Goal: Information Seeking & Learning: Learn about a topic

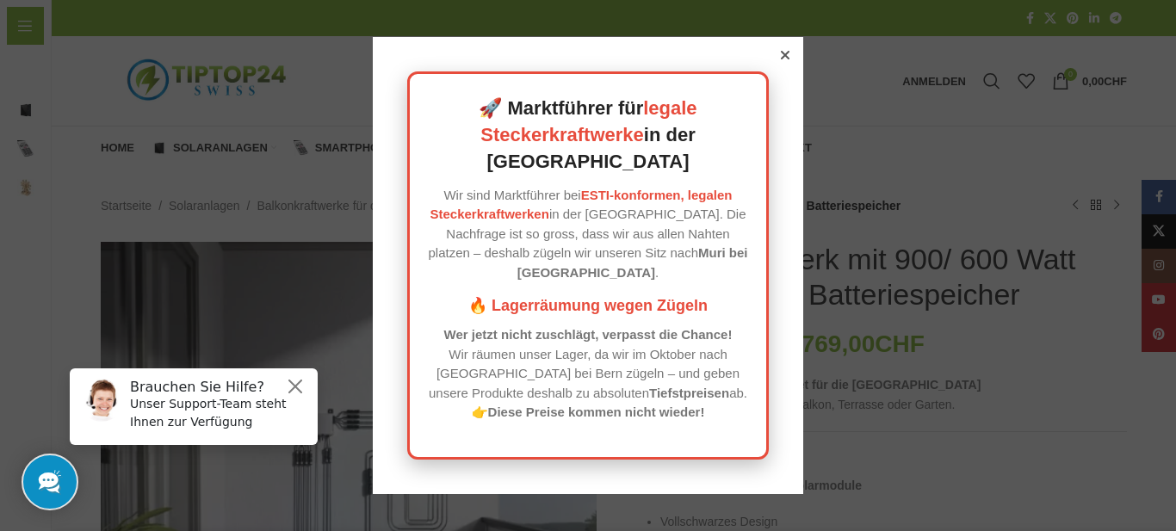
click at [781, 59] on icon at bounding box center [785, 55] width 9 height 9
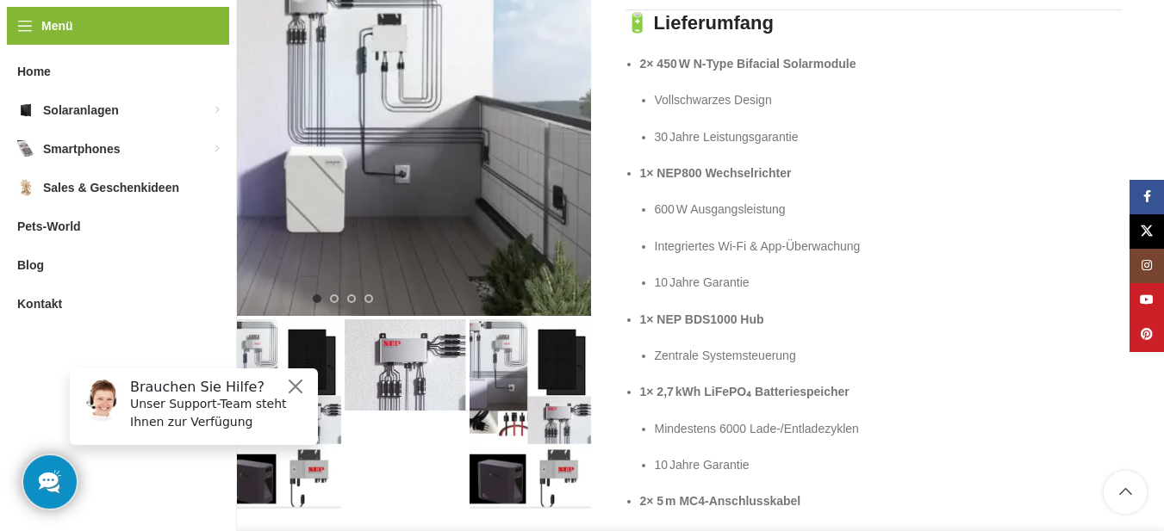
scroll to position [431, 0]
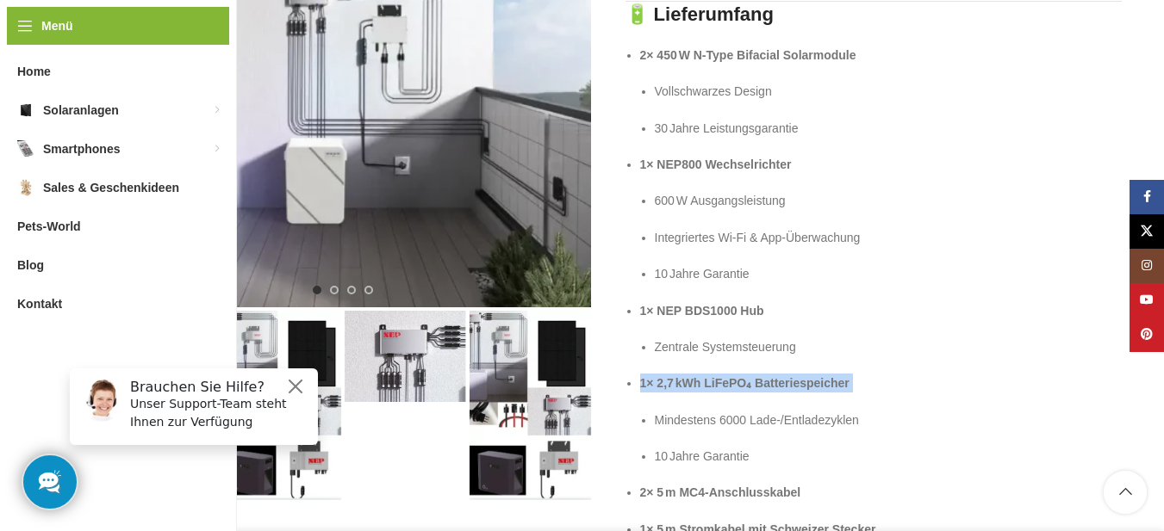
drag, startPoint x: 642, startPoint y: 383, endPoint x: 823, endPoint y: 400, distance: 182.5
click at [823, 400] on li "1× 2,7 kWh LiFePO₄ Batteriespeicher Mindestens 6000 Lade‑/Entladezyklen 10 Jahr…" at bounding box center [880, 420] width 481 height 92
copy strong "1× 2,7 kWh LiFePO₄ Batteriespeicher"
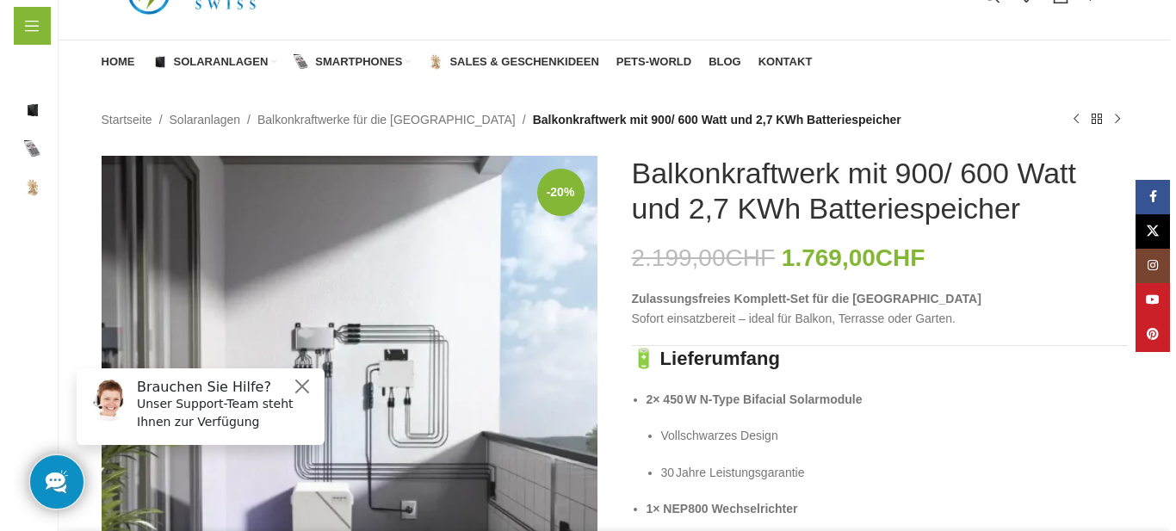
scroll to position [0, 0]
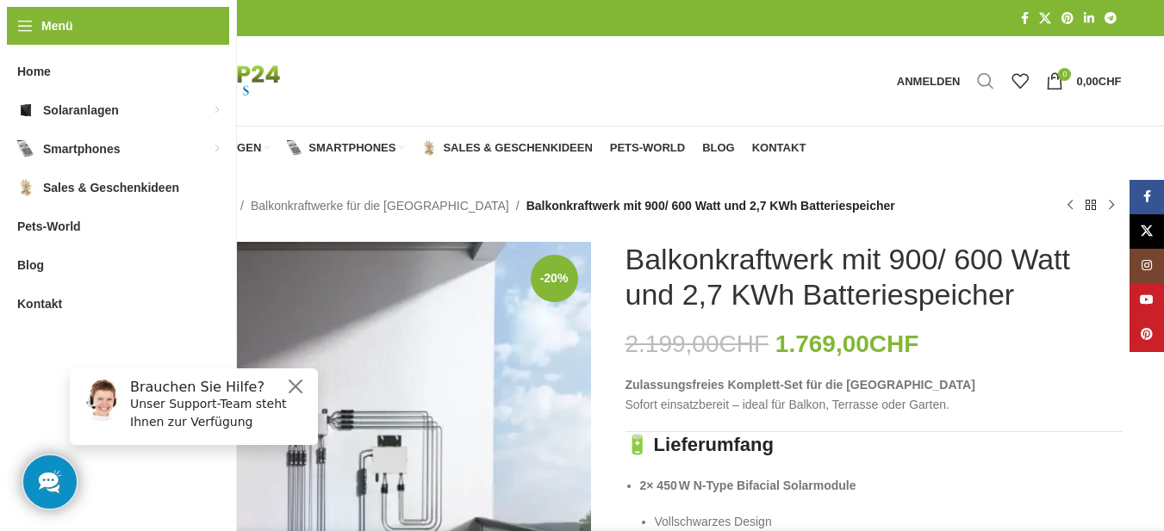
click at [983, 78] on span "Suche" at bounding box center [985, 80] width 17 height 17
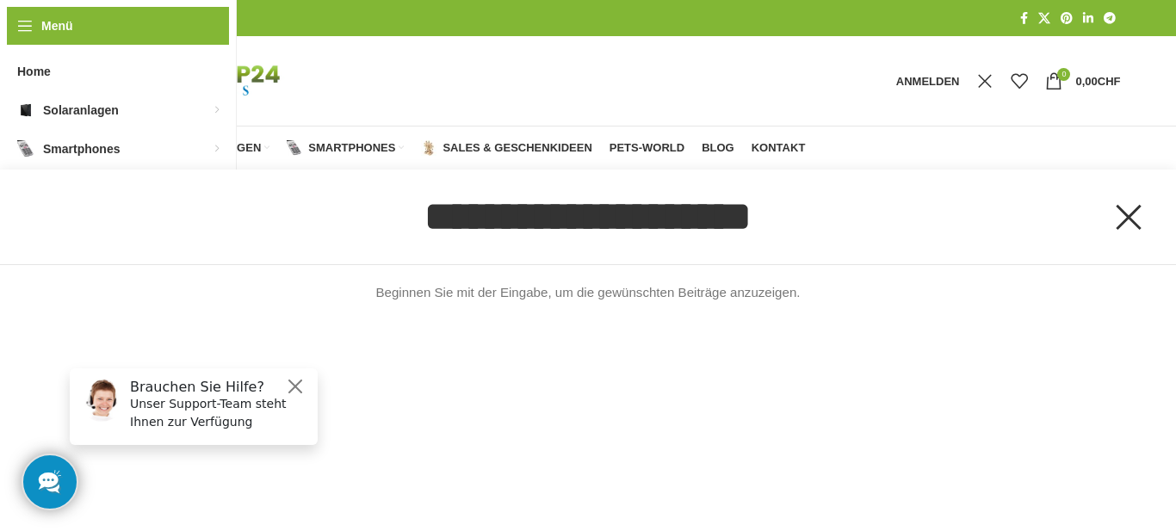
paste input "**********"
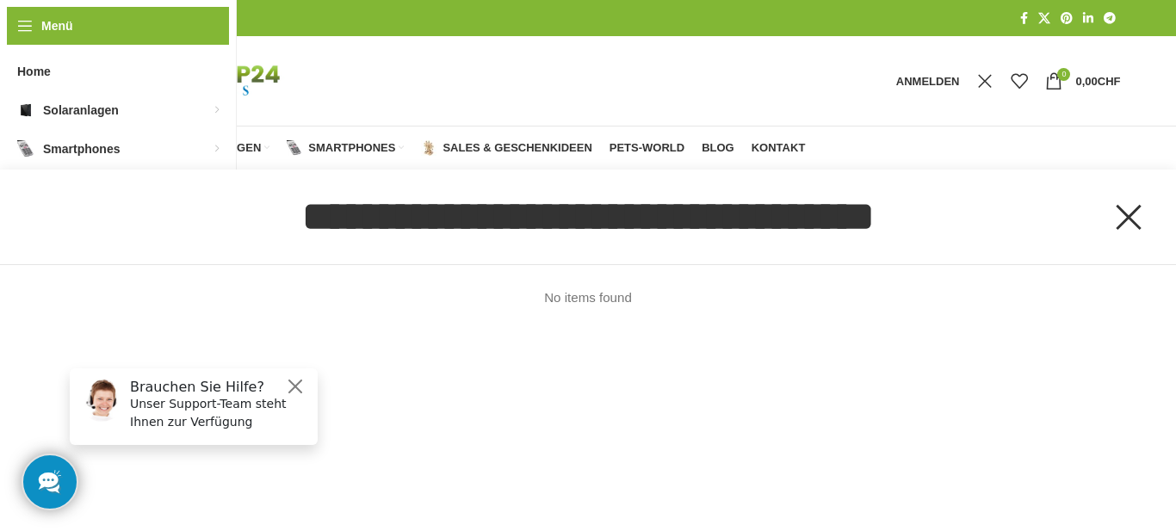
type input "**********"
click button "Suche" at bounding box center [0, 0] width 0 height 0
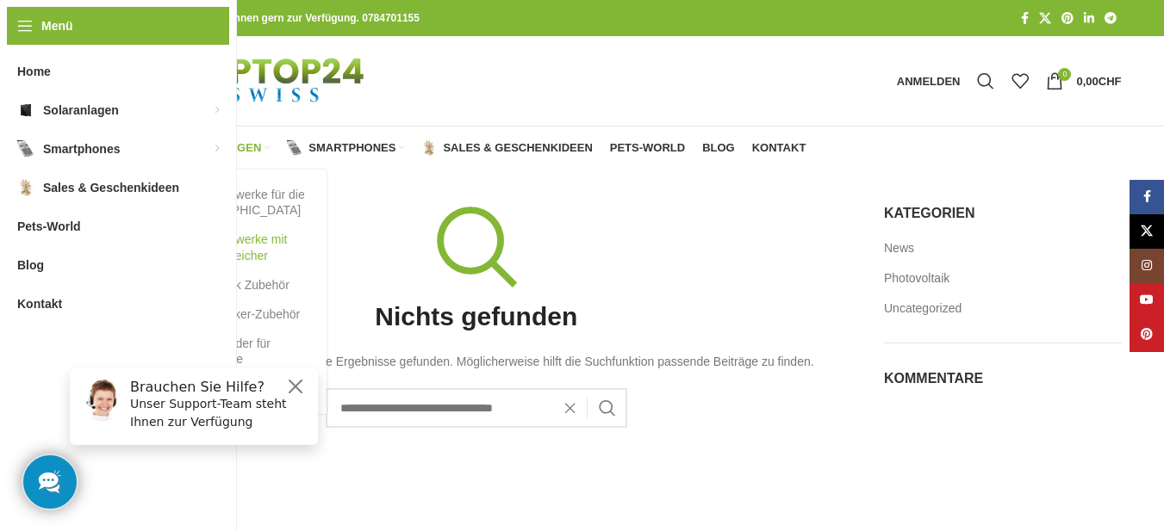
click at [219, 241] on link "Balkonkraftwerke mit Batterie Speicher" at bounding box center [231, 247] width 155 height 45
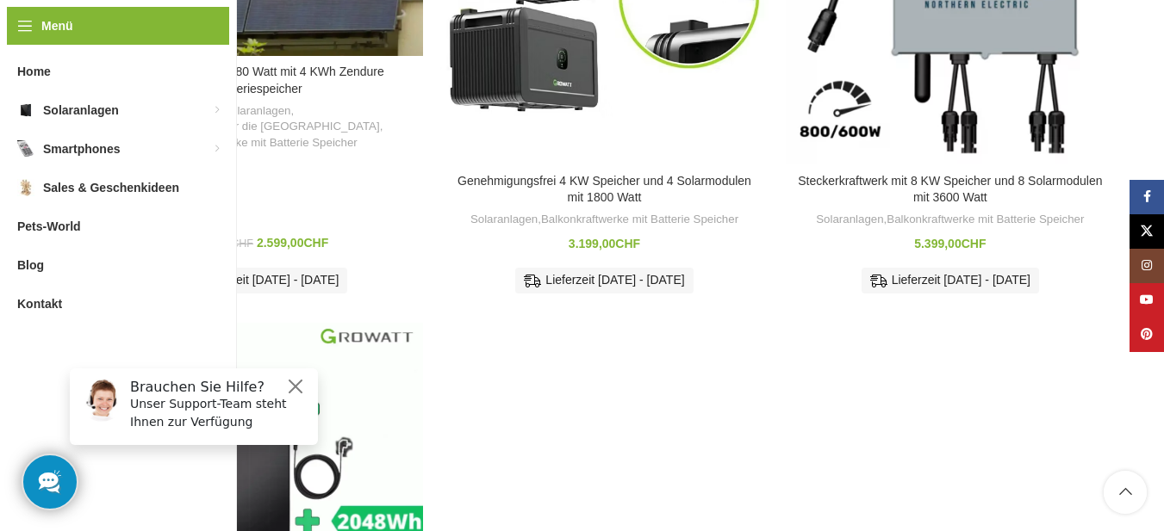
scroll to position [1636, 0]
